Goal: Information Seeking & Learning: Learn about a topic

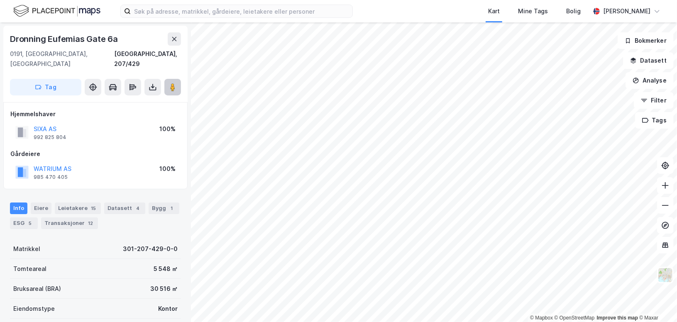
click at [170, 83] on image at bounding box center [172, 87] width 5 height 8
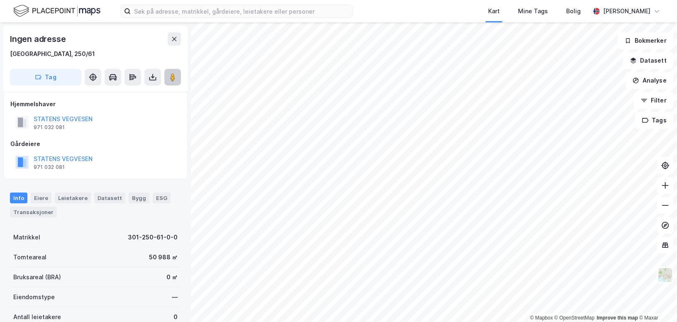
click at [173, 78] on image at bounding box center [172, 77] width 5 height 8
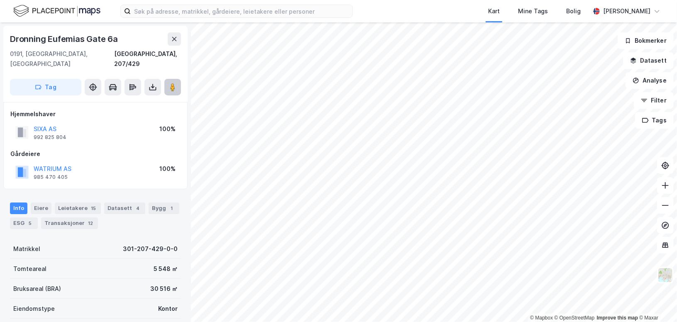
click at [177, 79] on button at bounding box center [172, 87] width 17 height 17
